Goal: Task Accomplishment & Management: Complete application form

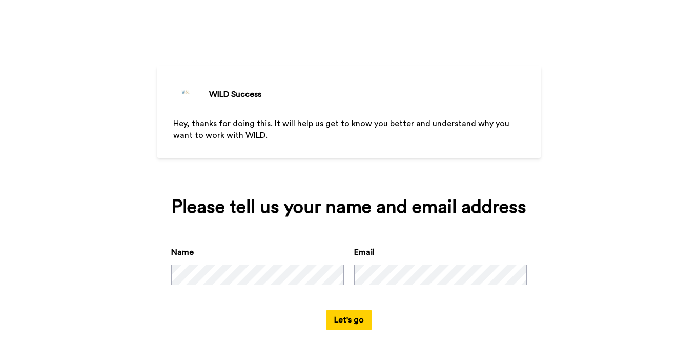
click at [333, 318] on button "Let's go" at bounding box center [349, 320] width 46 height 21
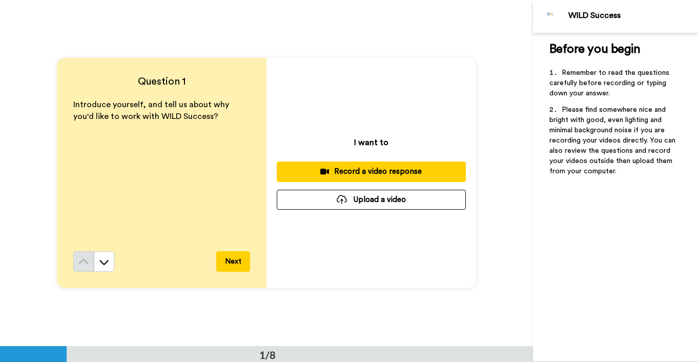
click at [378, 171] on div "Record a video response" at bounding box center [371, 171] width 173 height 11
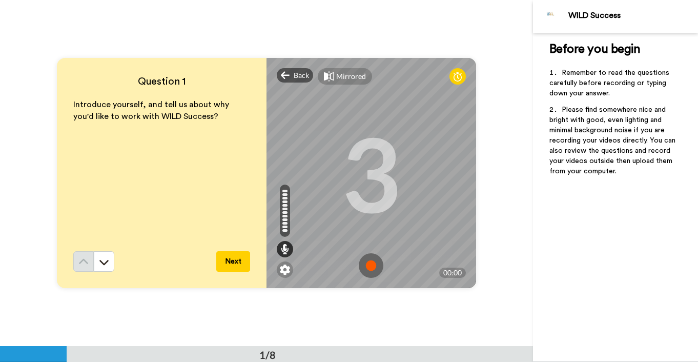
click at [374, 263] on img at bounding box center [371, 265] width 25 height 25
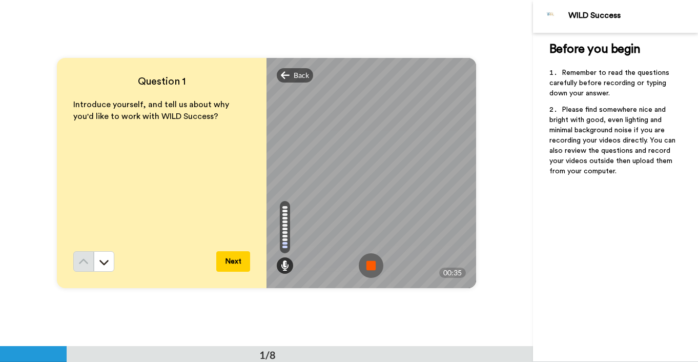
click at [369, 265] on img at bounding box center [371, 265] width 25 height 25
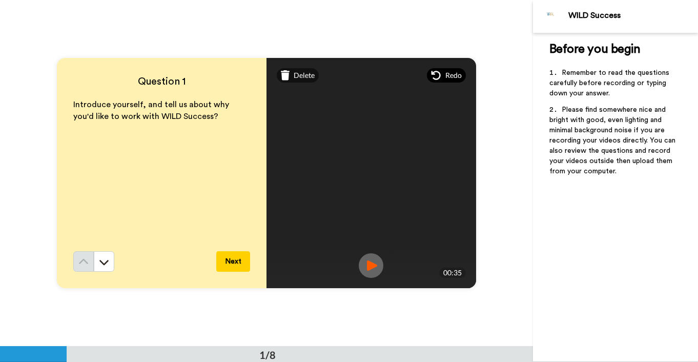
click at [450, 76] on span "Redo" at bounding box center [454, 75] width 16 height 10
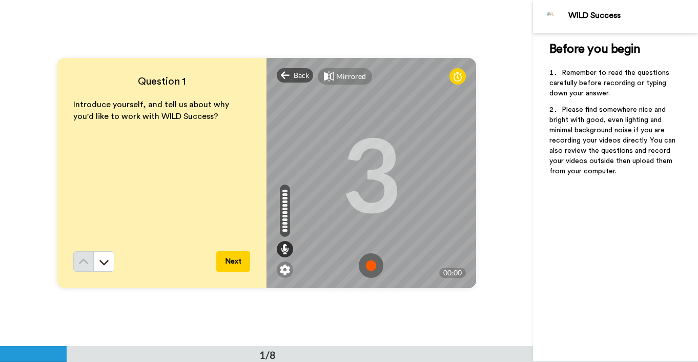
click at [370, 264] on img at bounding box center [371, 265] width 25 height 25
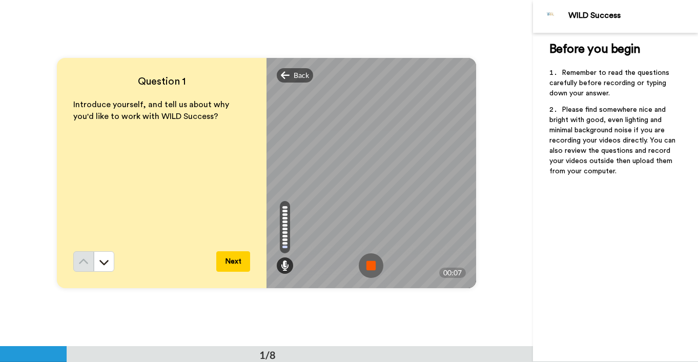
click at [370, 264] on img at bounding box center [371, 265] width 25 height 25
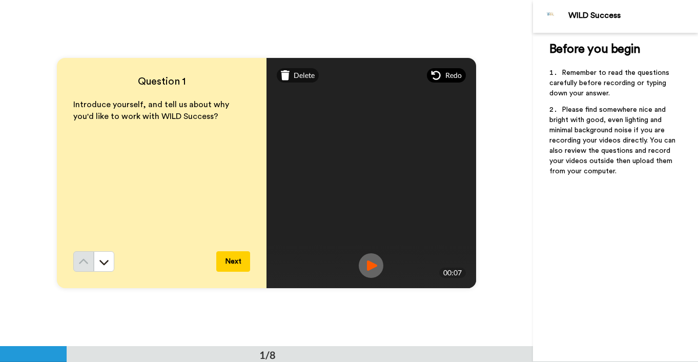
click at [454, 76] on span "Redo" at bounding box center [454, 75] width 16 height 10
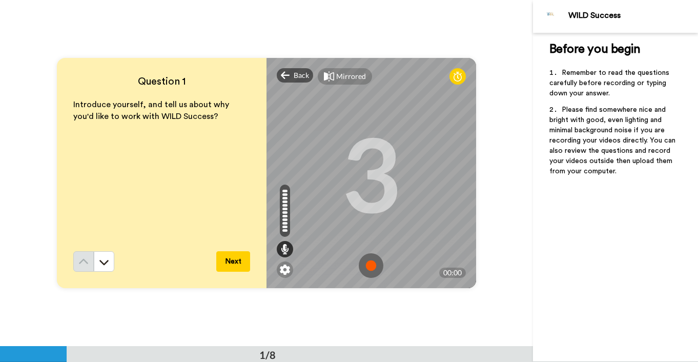
click at [374, 262] on img at bounding box center [371, 265] width 25 height 25
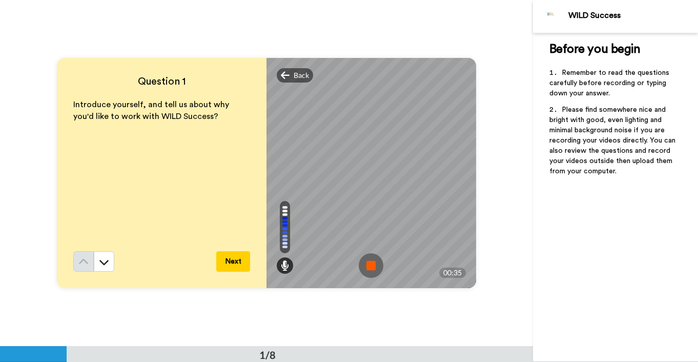
click at [372, 261] on img at bounding box center [371, 265] width 25 height 25
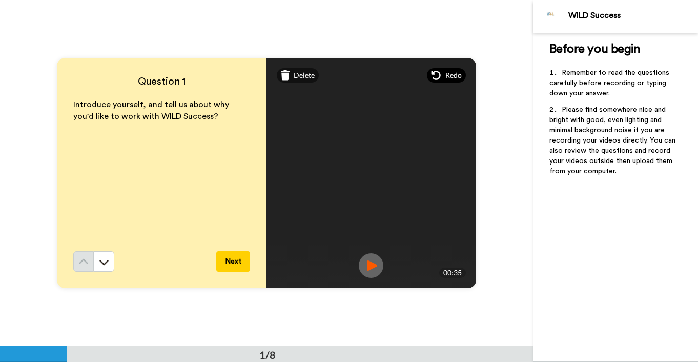
click at [456, 76] on span "Redo" at bounding box center [454, 75] width 16 height 10
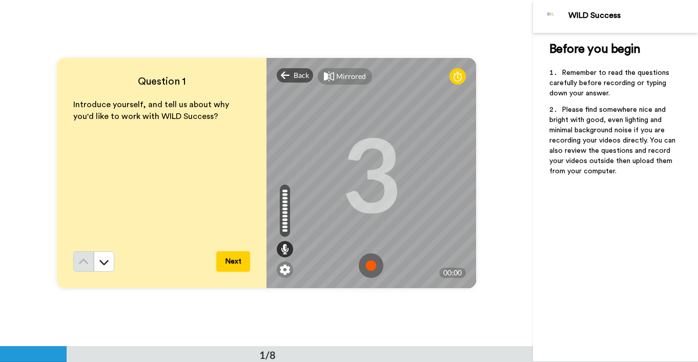
click at [374, 265] on img at bounding box center [371, 265] width 25 height 25
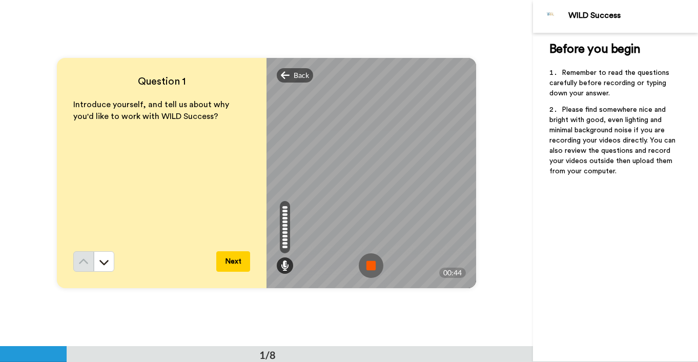
click at [371, 265] on img at bounding box center [371, 265] width 25 height 25
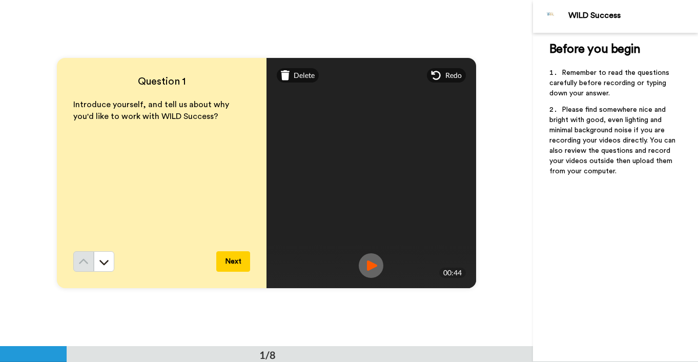
click at [372, 268] on img at bounding box center [371, 265] width 25 height 25
click at [230, 259] on button "Next" at bounding box center [233, 261] width 34 height 21
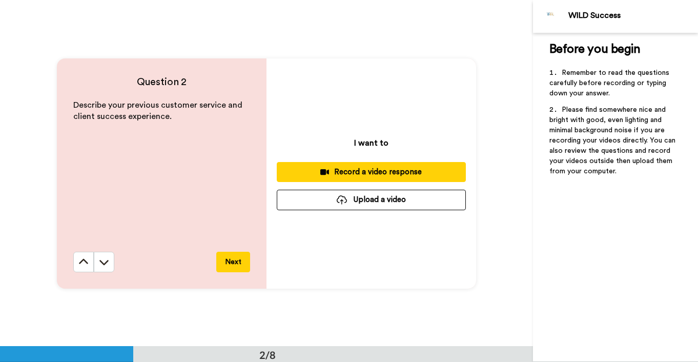
scroll to position [347, 0]
click at [360, 176] on div "Record a video response" at bounding box center [371, 171] width 173 height 11
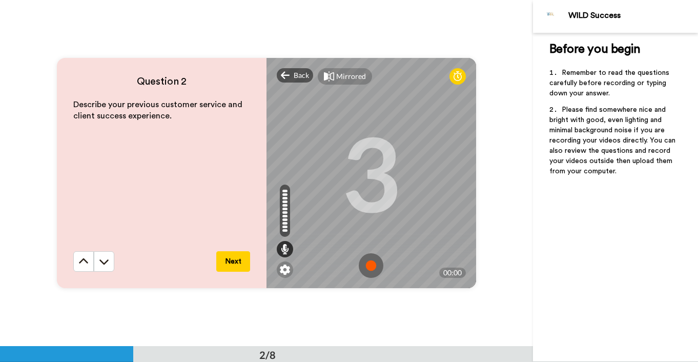
click at [372, 259] on img at bounding box center [371, 265] width 25 height 25
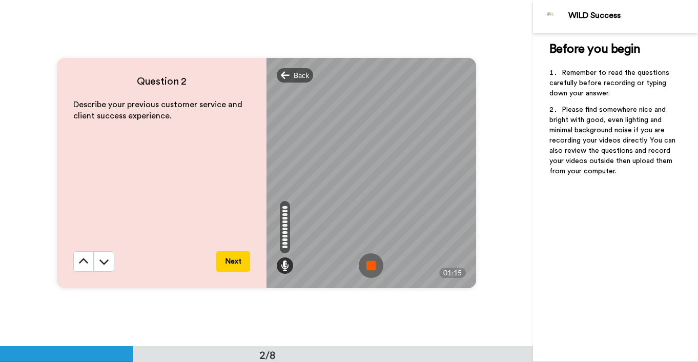
click at [370, 265] on img at bounding box center [371, 265] width 25 height 25
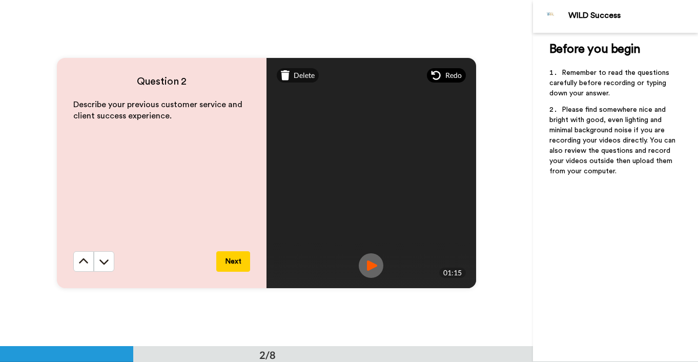
click at [452, 76] on span "Redo" at bounding box center [454, 75] width 16 height 10
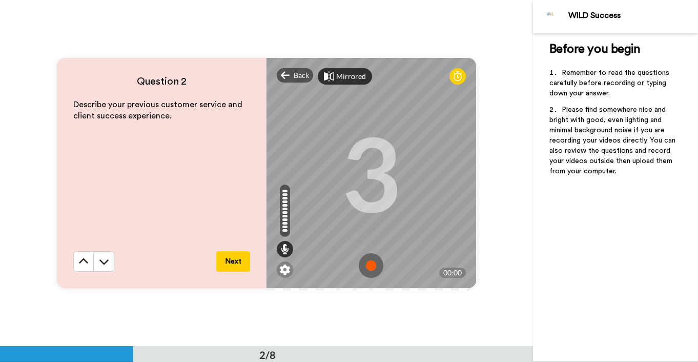
click at [352, 73] on div "Mirrored" at bounding box center [351, 76] width 30 height 10
click at [352, 73] on div "Mirror" at bounding box center [347, 76] width 22 height 10
click at [374, 264] on img at bounding box center [371, 265] width 25 height 25
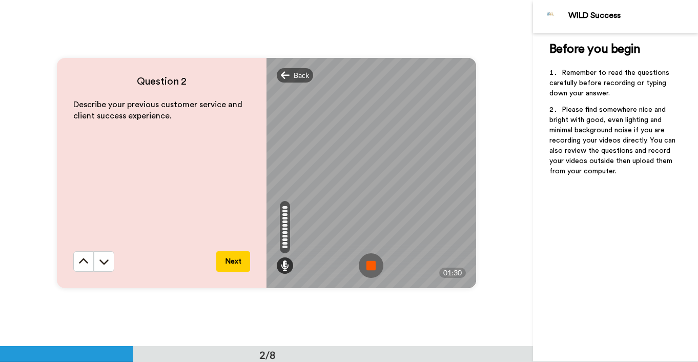
click at [371, 266] on img at bounding box center [371, 265] width 25 height 25
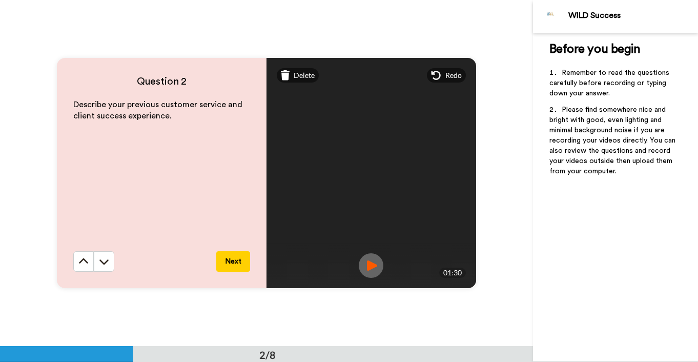
click at [234, 266] on button "Next" at bounding box center [233, 261] width 34 height 21
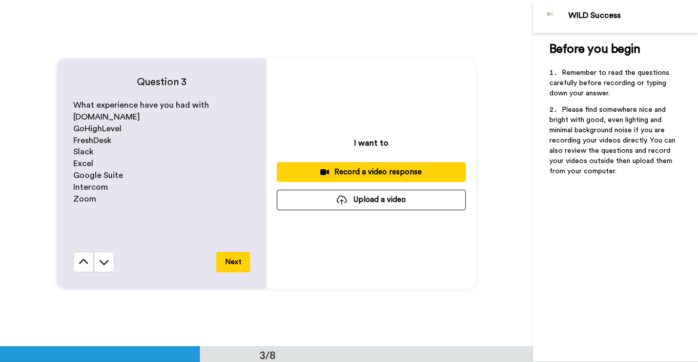
scroll to position [693, 0]
click at [369, 176] on div "Record a video response" at bounding box center [371, 171] width 173 height 11
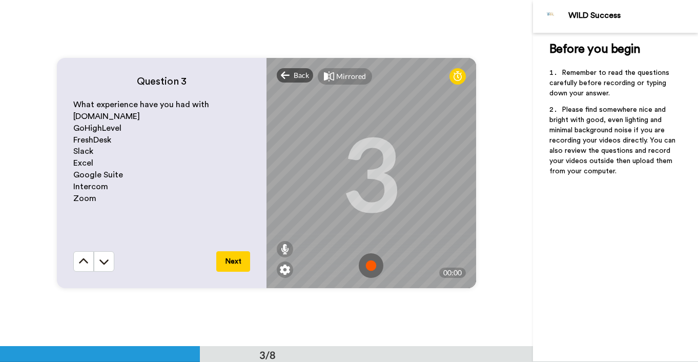
click at [370, 262] on img at bounding box center [371, 265] width 25 height 25
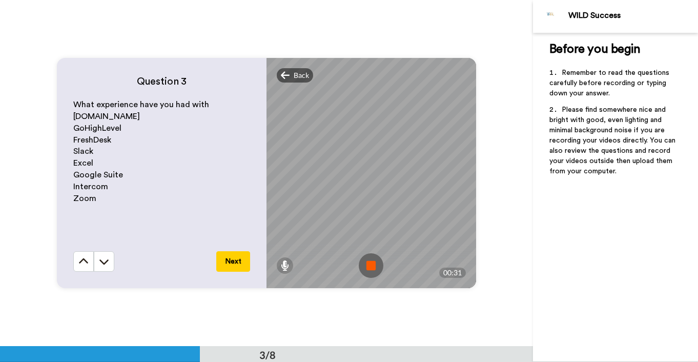
click at [375, 267] on img at bounding box center [371, 265] width 25 height 25
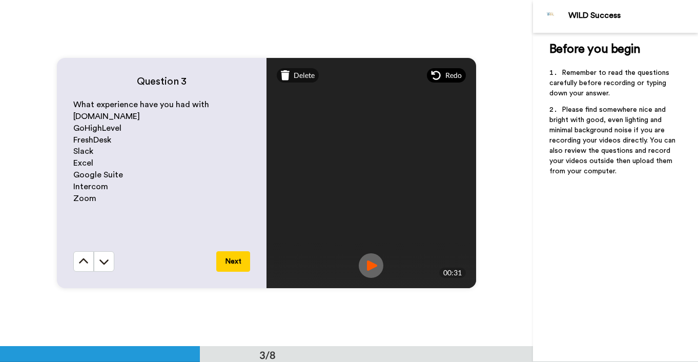
click at [446, 76] on span "Redo" at bounding box center [454, 75] width 16 height 10
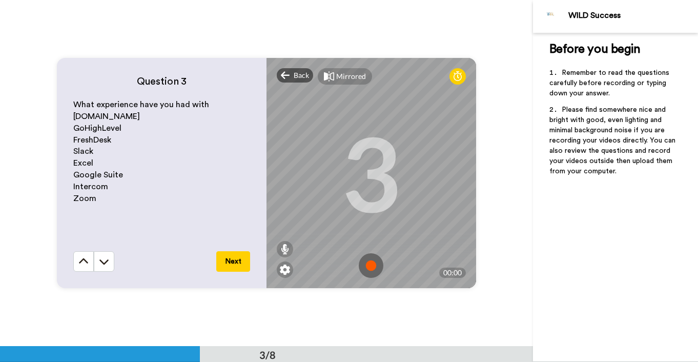
click at [370, 266] on img at bounding box center [371, 265] width 25 height 25
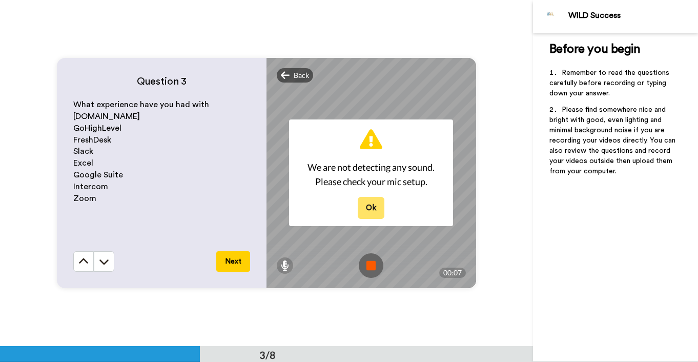
click at [374, 208] on button "Ok" at bounding box center [371, 208] width 27 height 22
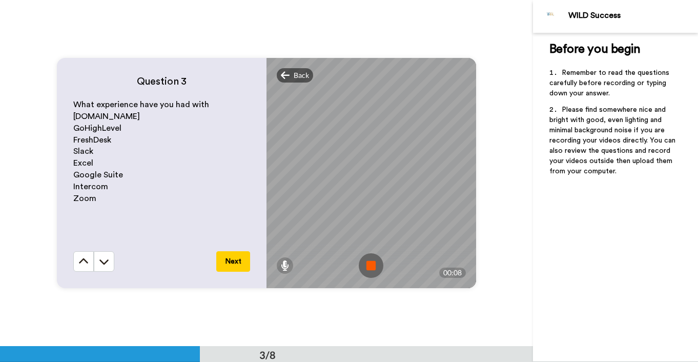
click at [372, 265] on img at bounding box center [371, 265] width 25 height 25
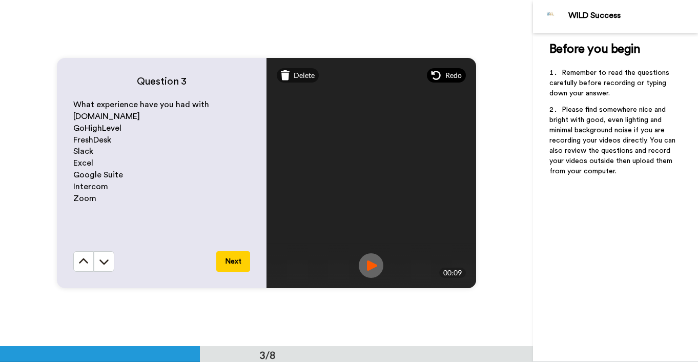
click at [448, 75] on span "Redo" at bounding box center [454, 75] width 16 height 10
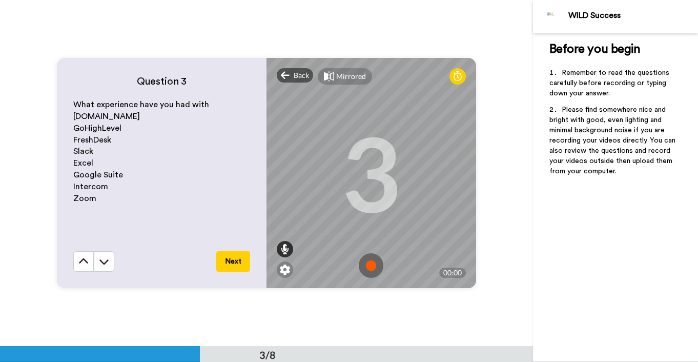
click at [286, 250] on icon at bounding box center [285, 249] width 8 height 10
click at [290, 252] on div at bounding box center [285, 249] width 16 height 16
click at [372, 266] on img at bounding box center [371, 265] width 25 height 25
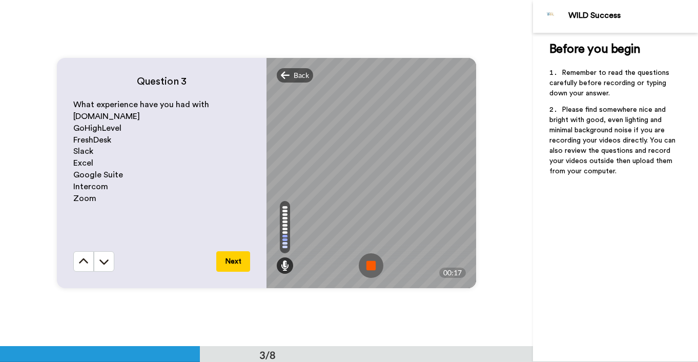
click at [367, 266] on img at bounding box center [371, 265] width 25 height 25
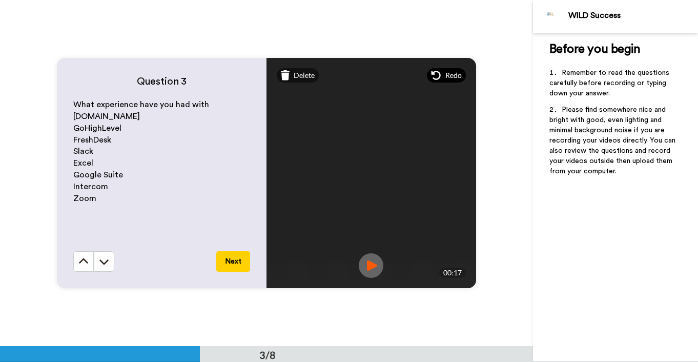
click at [449, 78] on span "Redo" at bounding box center [454, 75] width 16 height 10
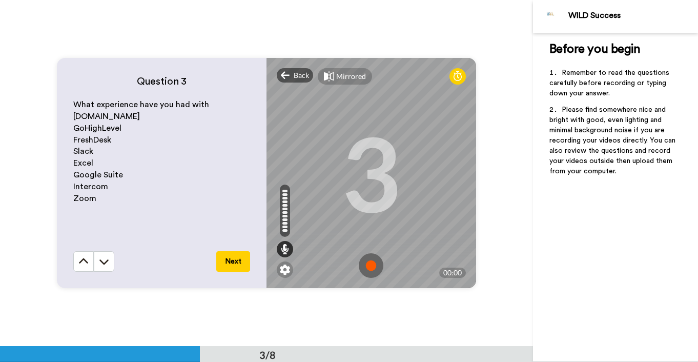
click at [373, 263] on img at bounding box center [371, 265] width 25 height 25
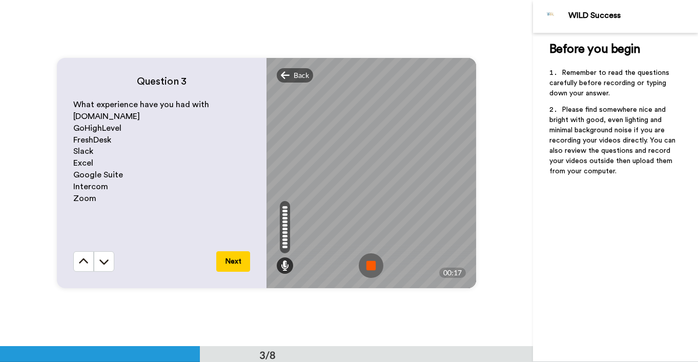
click at [372, 261] on img at bounding box center [371, 265] width 25 height 25
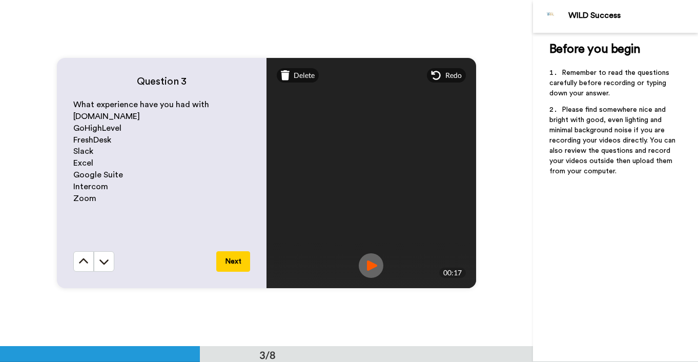
click at [237, 266] on button "Next" at bounding box center [233, 261] width 34 height 21
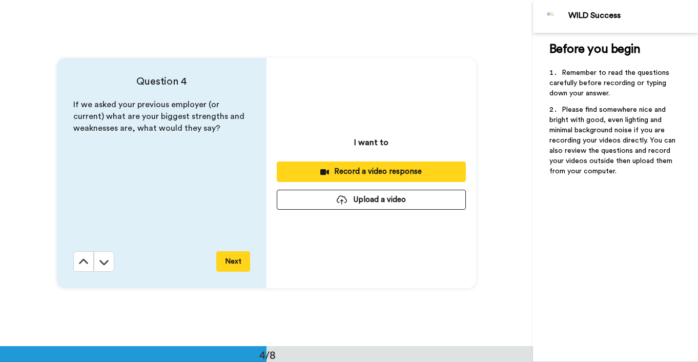
scroll to position [1039, 0]
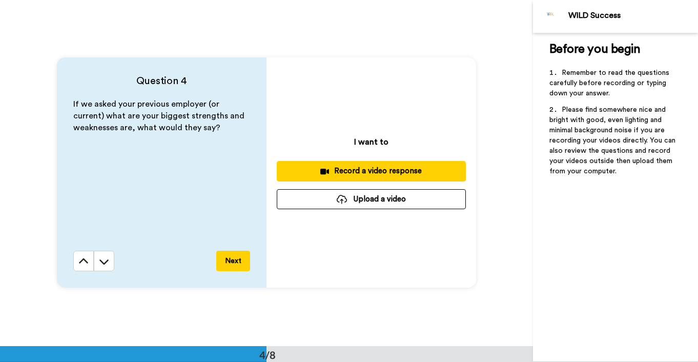
click at [379, 174] on div "Record a video response" at bounding box center [371, 171] width 173 height 11
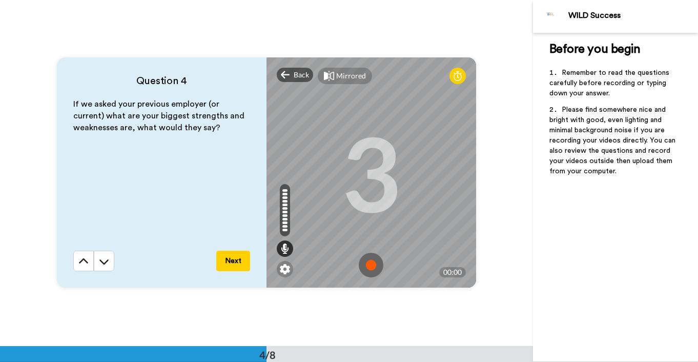
click at [371, 263] on img at bounding box center [371, 265] width 25 height 25
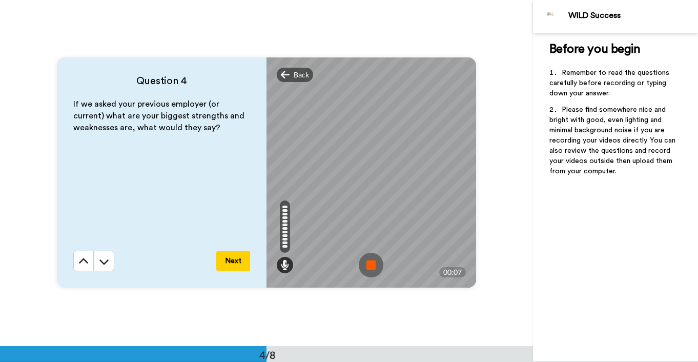
click at [373, 261] on img at bounding box center [371, 265] width 25 height 25
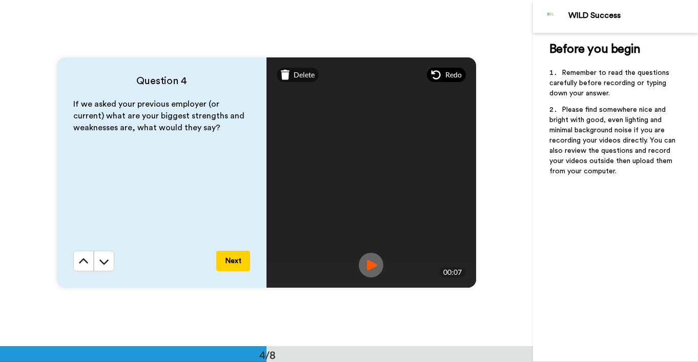
click at [455, 74] on span "Redo" at bounding box center [454, 75] width 16 height 10
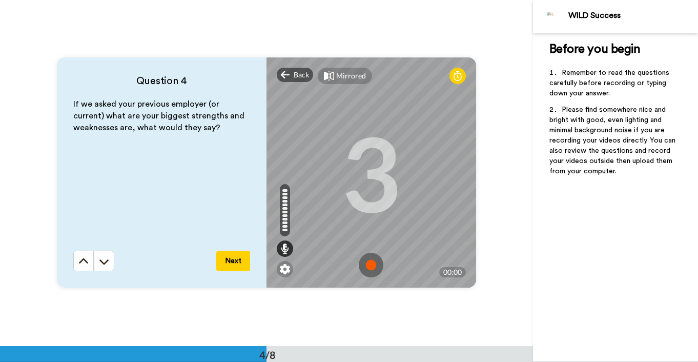
click at [371, 262] on img at bounding box center [371, 265] width 25 height 25
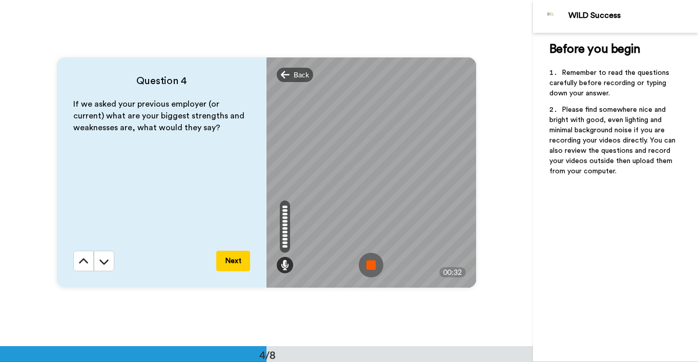
click at [369, 267] on img at bounding box center [371, 265] width 25 height 25
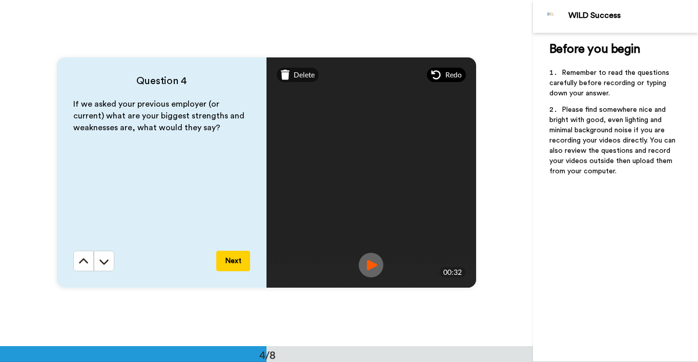
click at [451, 78] on span "Redo" at bounding box center [454, 75] width 16 height 10
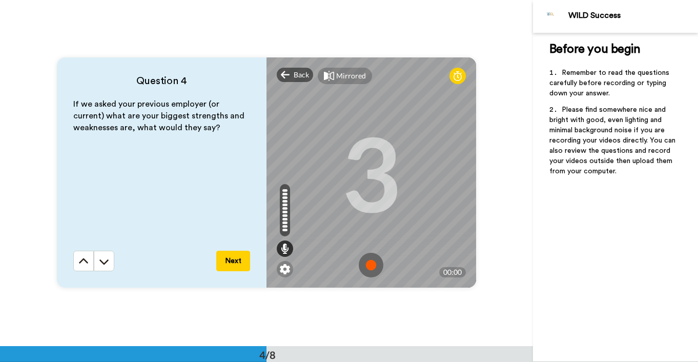
click at [369, 265] on img at bounding box center [371, 265] width 25 height 25
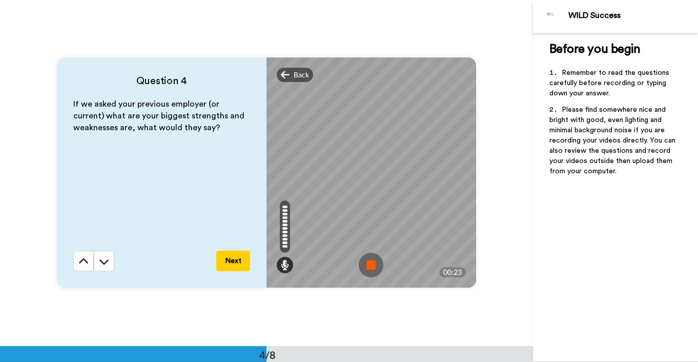
click at [373, 267] on img at bounding box center [371, 265] width 25 height 25
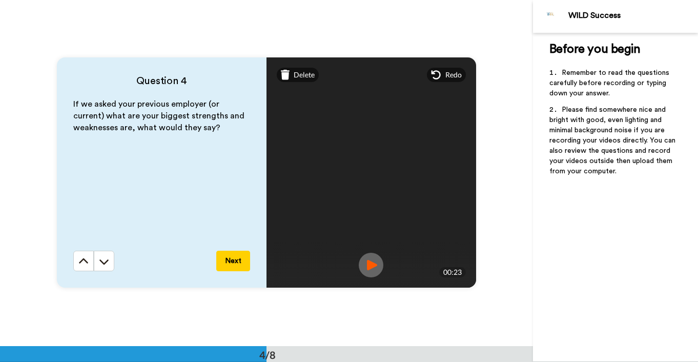
click at [232, 262] on button "Next" at bounding box center [233, 261] width 34 height 21
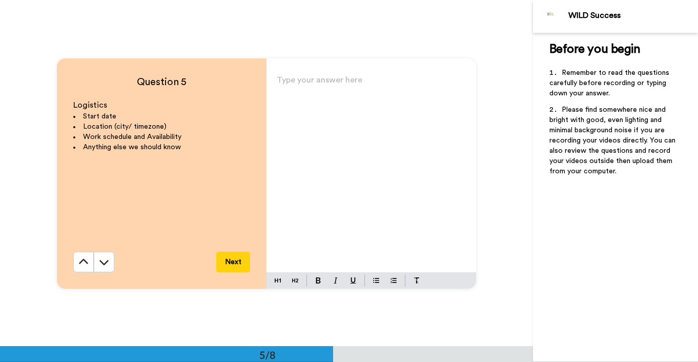
scroll to position [1385, 0]
click at [320, 80] on p "Type your answer here ﻿" at bounding box center [371, 83] width 189 height 14
click at [230, 265] on button "Next" at bounding box center [233, 261] width 34 height 21
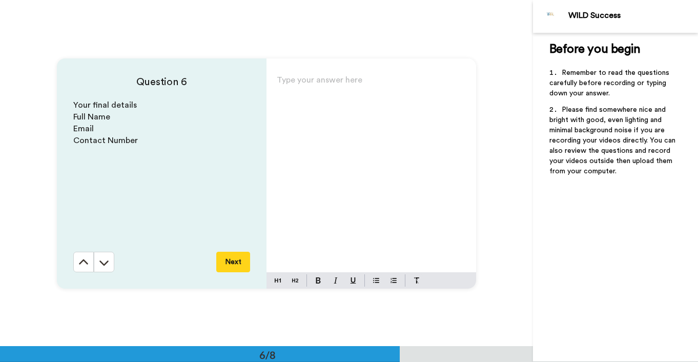
scroll to position [1732, 0]
click at [328, 79] on p "Type your answer here ﻿" at bounding box center [371, 83] width 189 height 14
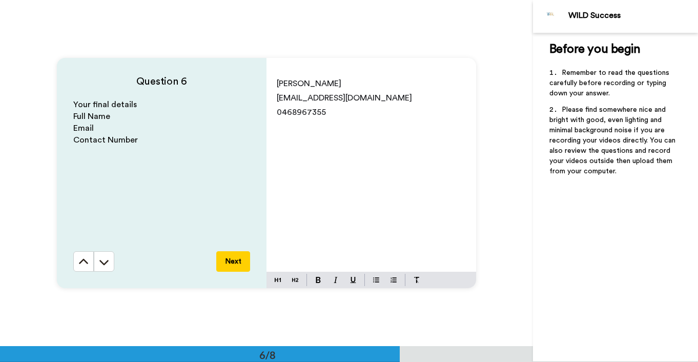
click at [225, 266] on button "Next" at bounding box center [233, 261] width 34 height 21
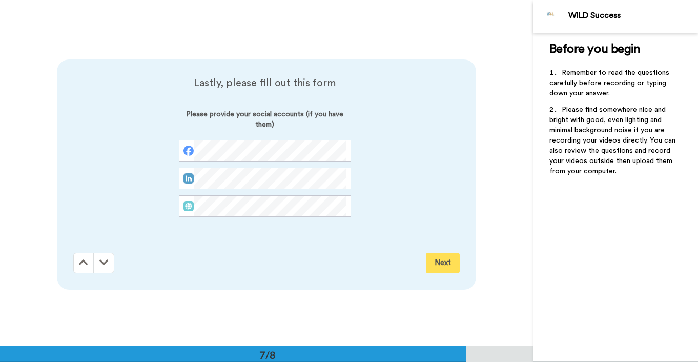
scroll to position [2078, 0]
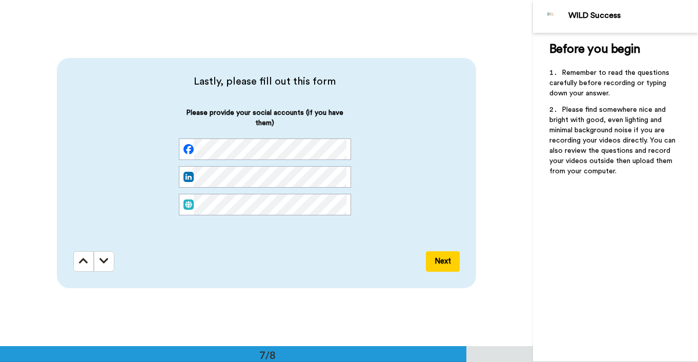
click at [446, 262] on button "Next" at bounding box center [443, 261] width 34 height 21
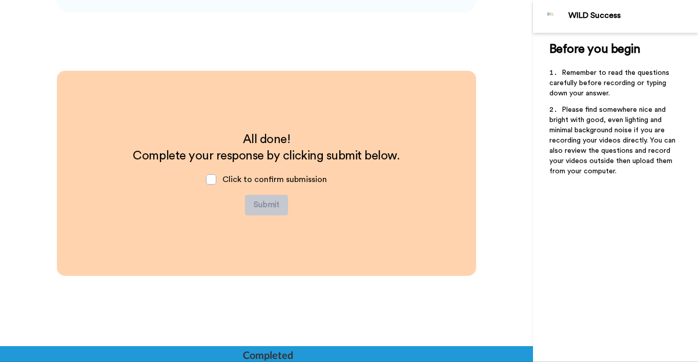
scroll to position [2354, 0]
click at [212, 177] on span at bounding box center [211, 179] width 10 height 10
click at [266, 205] on button "Submit" at bounding box center [266, 204] width 43 height 21
